Goal: Task Accomplishment & Management: Use online tool/utility

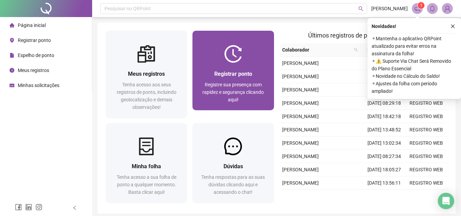
click at [218, 85] on span "Registre sua presença com rapidez e segurança clicando aqui!" at bounding box center [232, 92] width 61 height 20
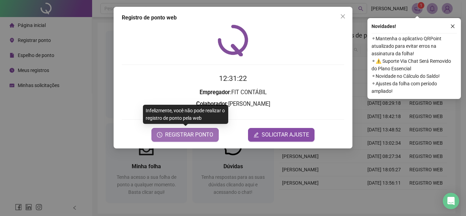
click at [189, 135] on span "REGISTRAR PONTO" at bounding box center [189, 135] width 48 height 8
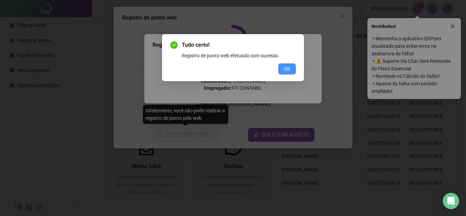
click at [289, 70] on span "OK" at bounding box center [287, 69] width 6 height 8
